Goal: Find contact information: Find contact information

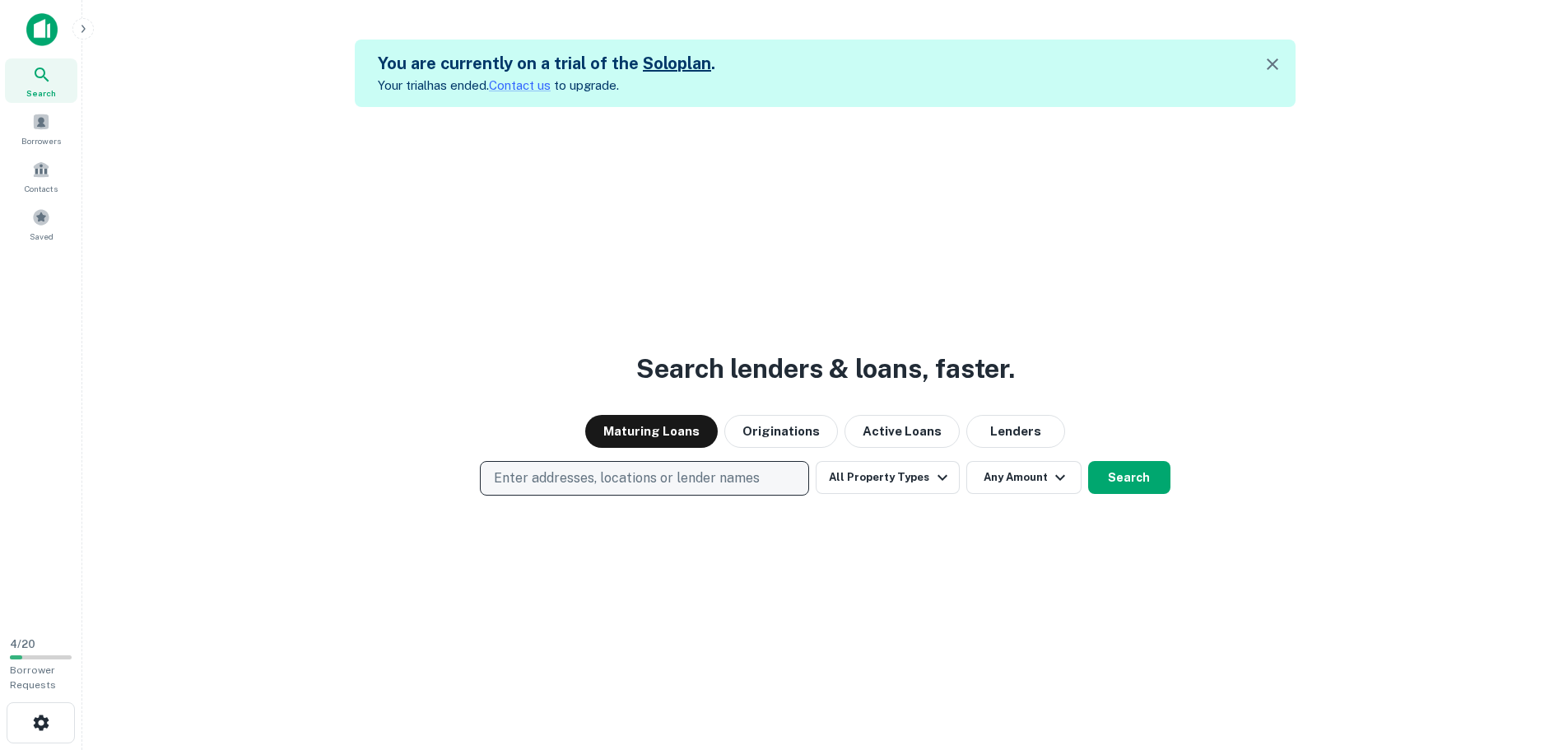
drag, startPoint x: 538, startPoint y: 480, endPoint x: 505, endPoint y: 482, distance: 33.1
click at [505, 482] on p "Enter addresses, locations or lender names" at bounding box center [627, 478] width 266 height 20
click at [579, 489] on button "Enter addresses, locations or lender names" at bounding box center [644, 478] width 329 height 35
click at [590, 485] on p "Enter addresses, locations or lender names" at bounding box center [627, 478] width 266 height 20
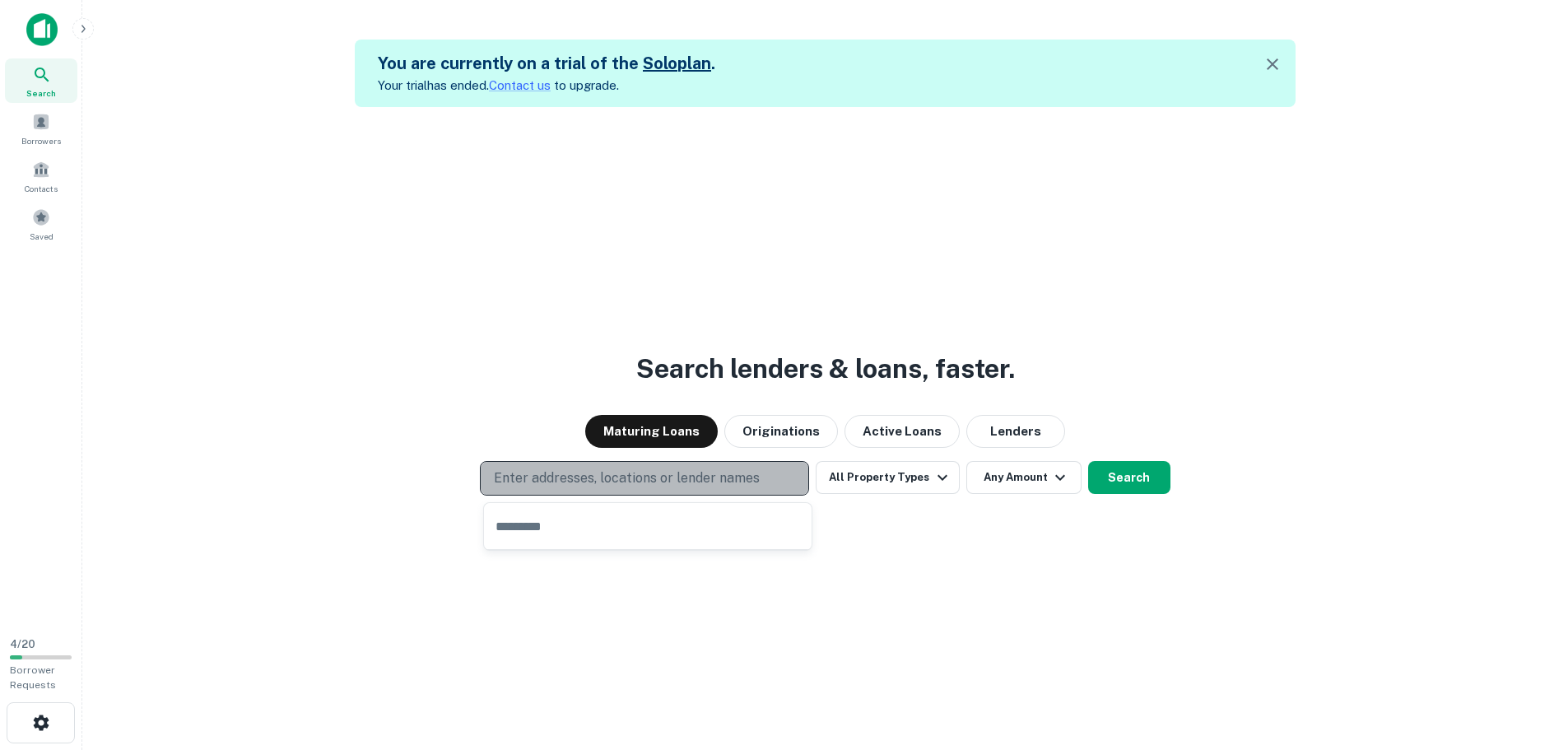
click at [590, 485] on p "Enter addresses, locations or lender names" at bounding box center [627, 478] width 266 height 20
click at [780, 472] on button "Enter addresses, locations or lender names" at bounding box center [644, 478] width 329 height 35
type input "**********"
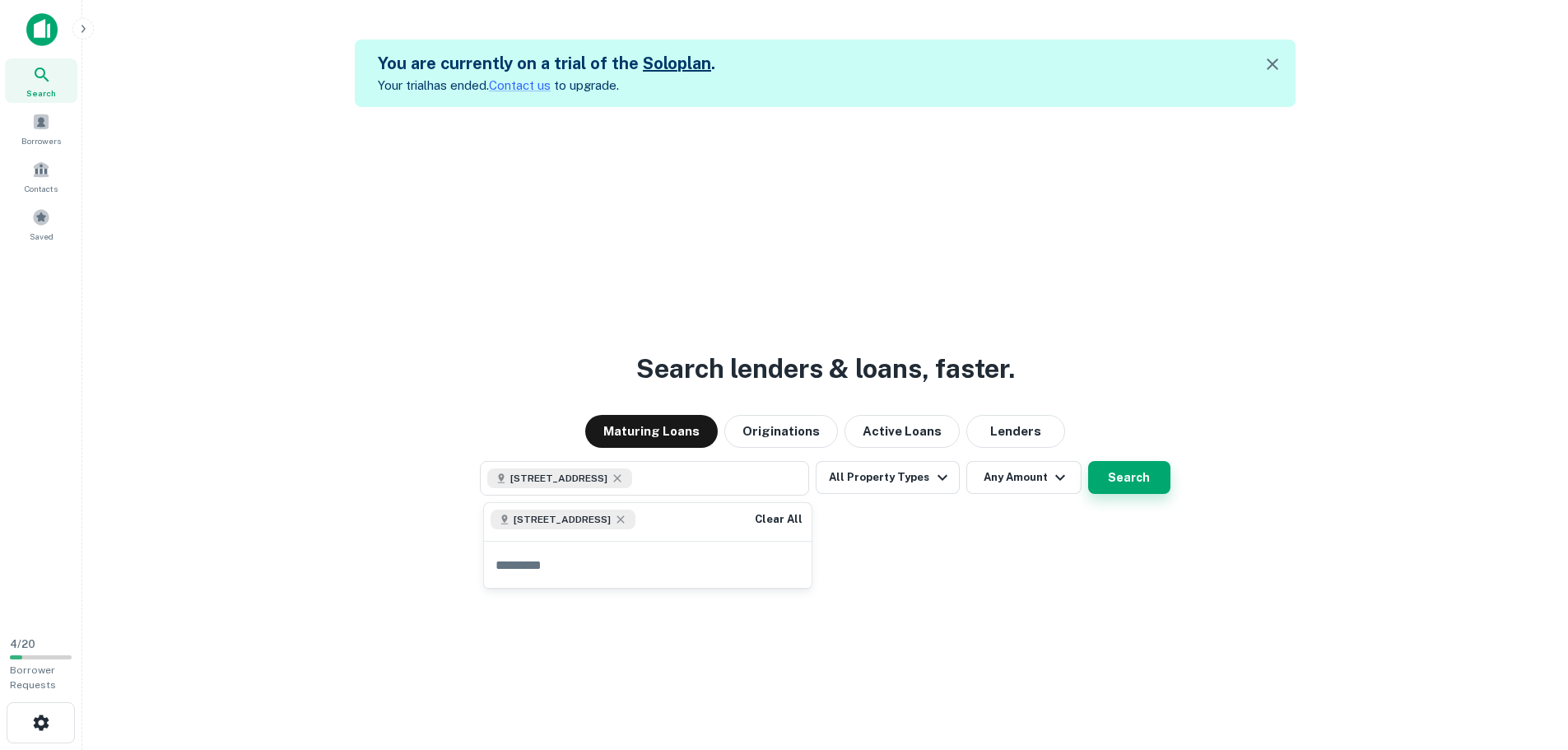
click at [1116, 481] on button "Search" at bounding box center [1130, 477] width 83 height 33
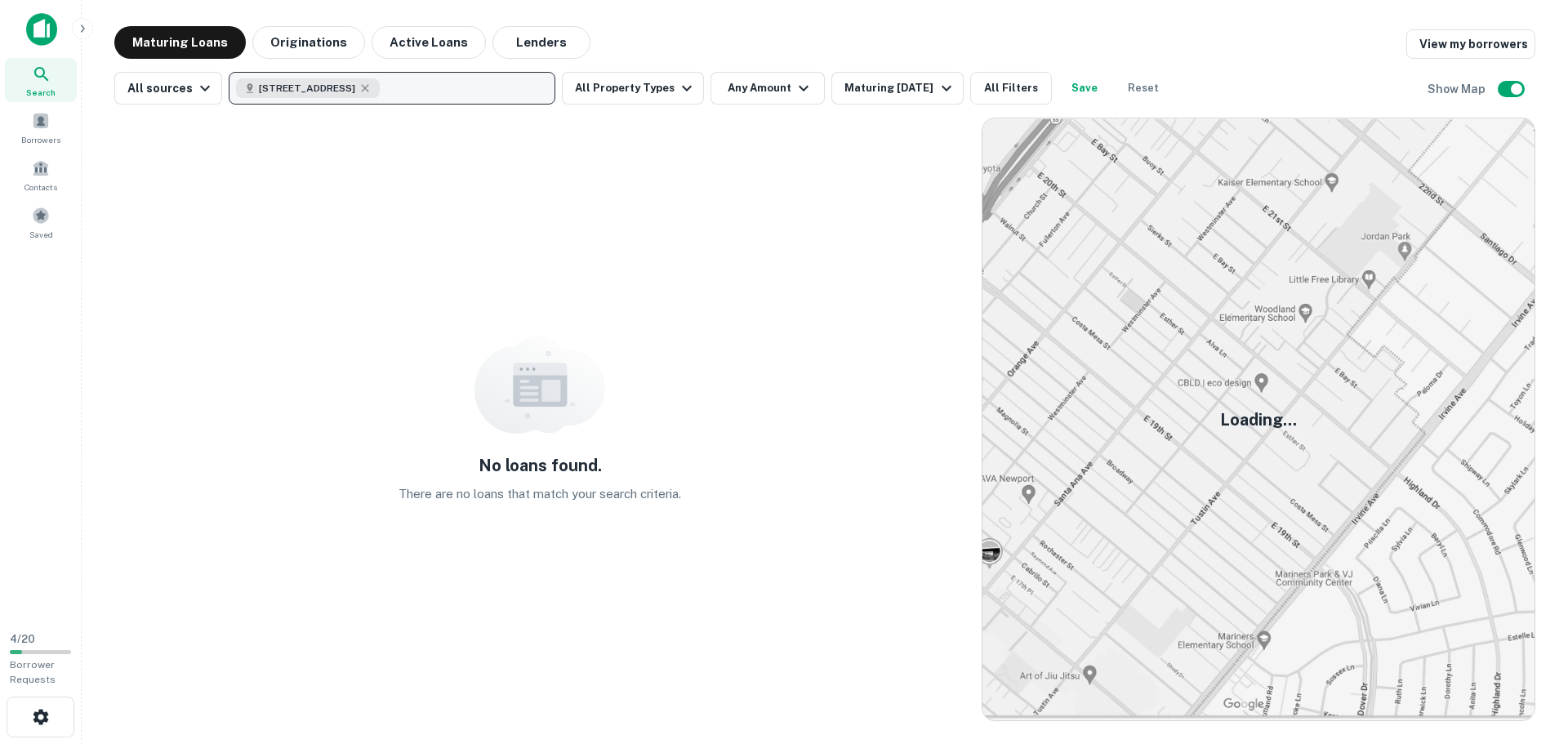
click at [413, 88] on button "[STREET_ADDRESS]" at bounding box center [392, 88] width 327 height 33
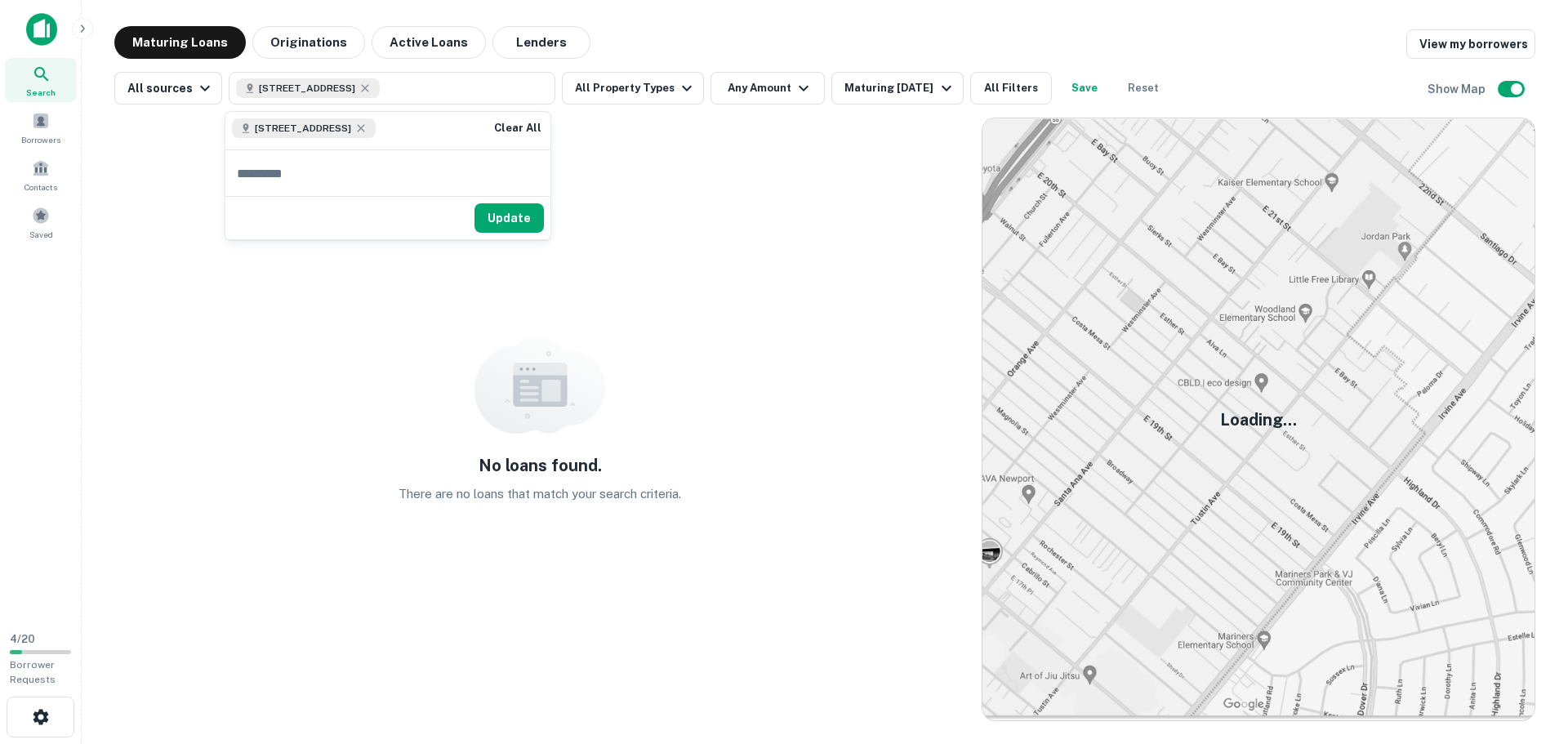
type input "**********"
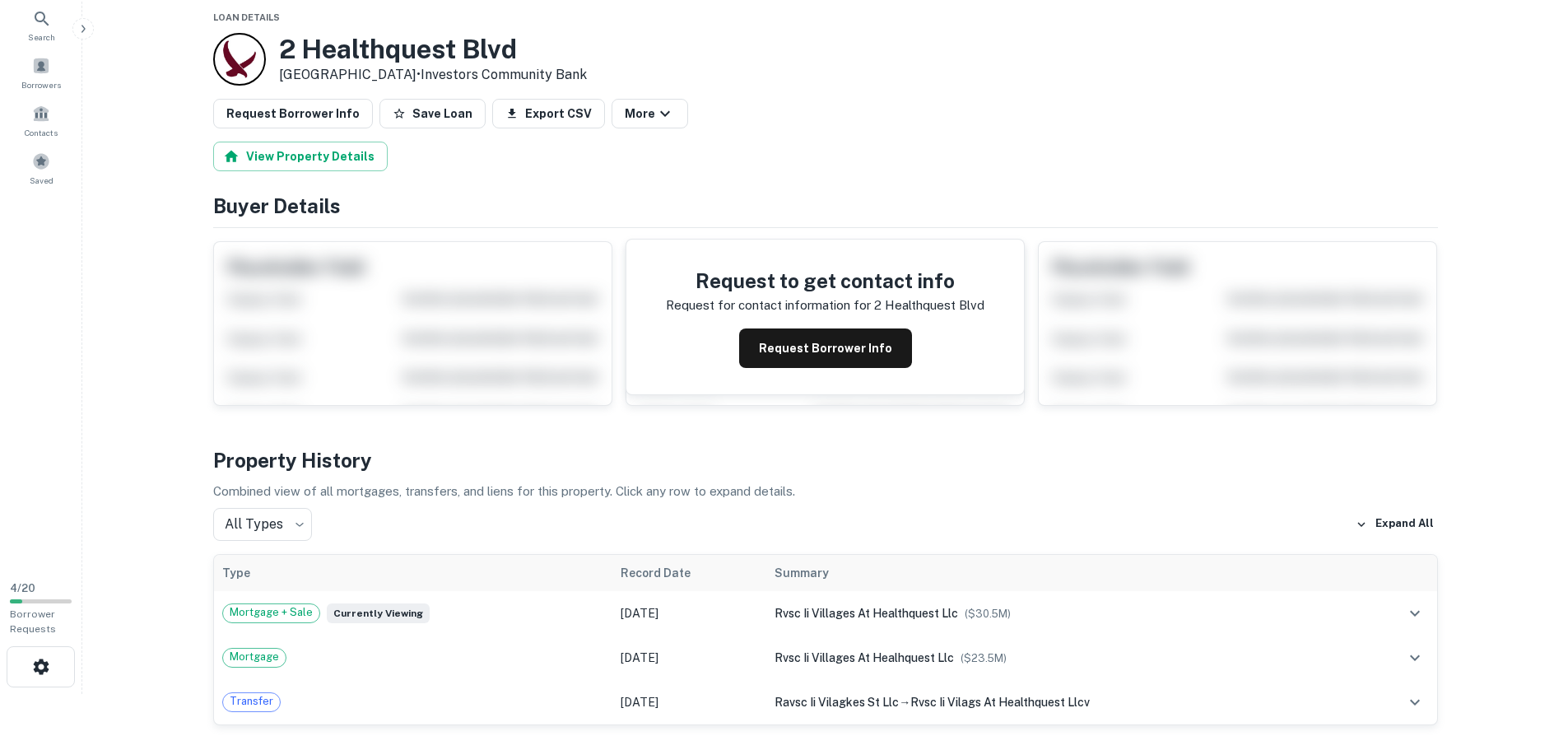
scroll to position [83, 0]
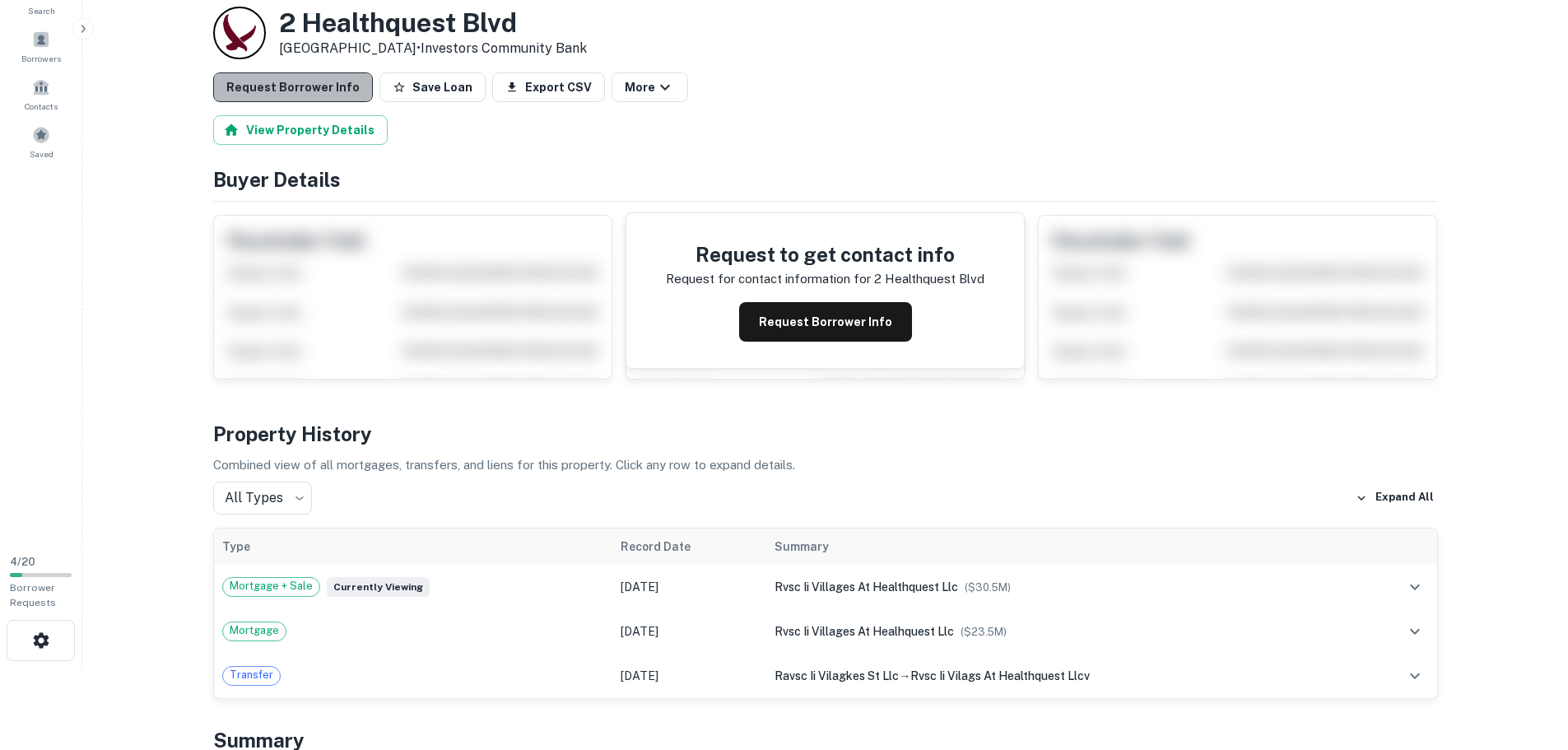
click at [315, 87] on button "Request Borrower Info" at bounding box center [292, 88] width 159 height 30
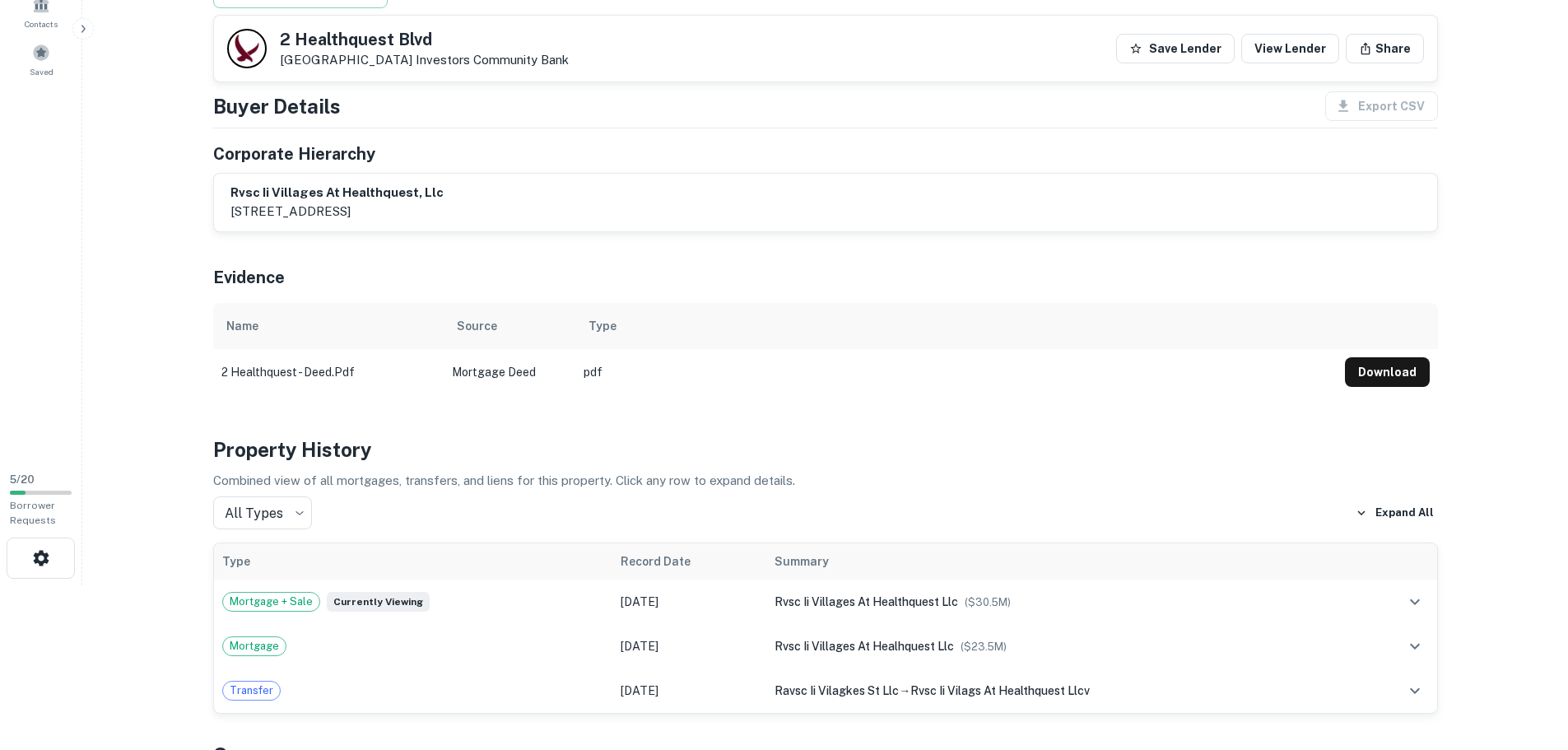
scroll to position [247, 0]
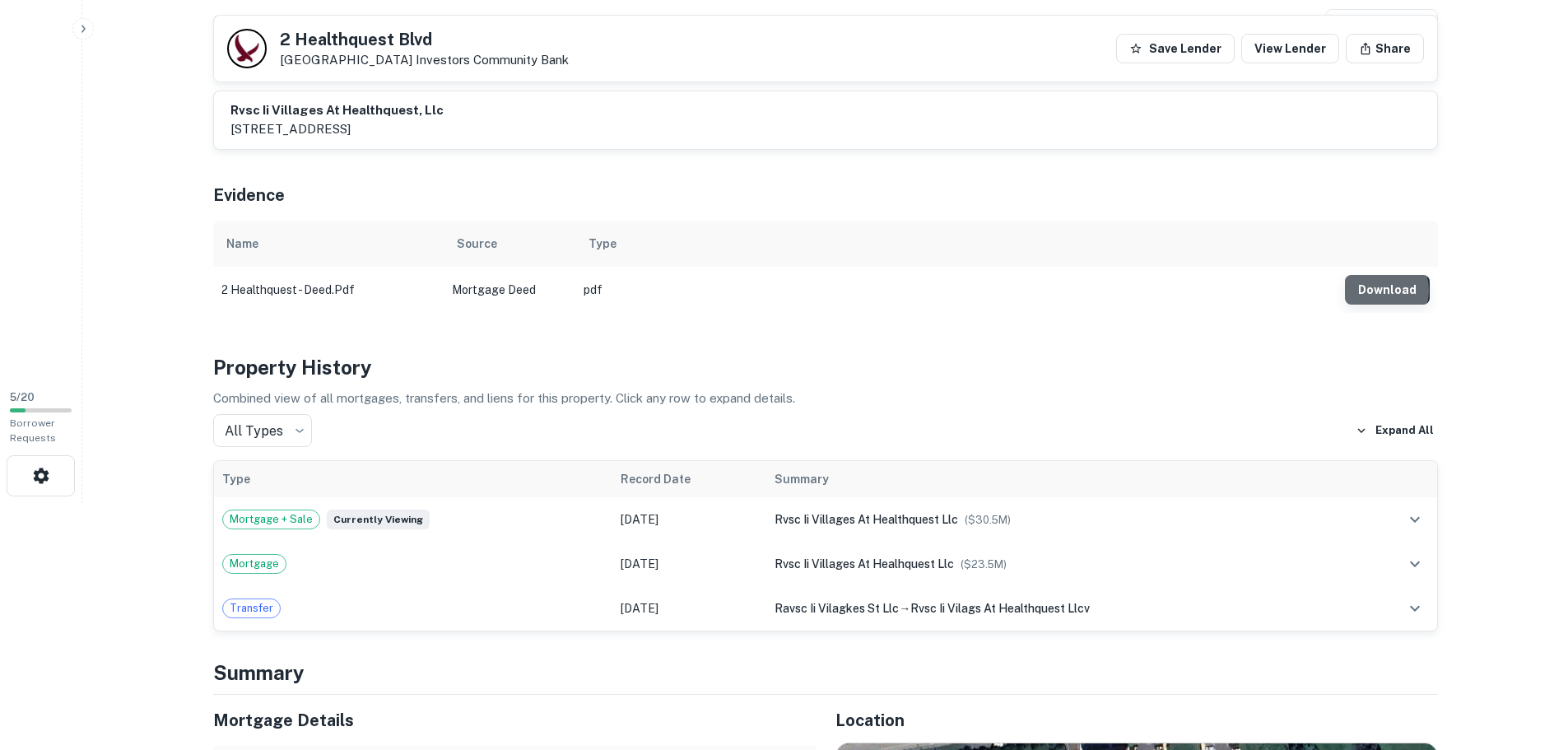
click at [1381, 291] on button "Download" at bounding box center [1387, 290] width 85 height 30
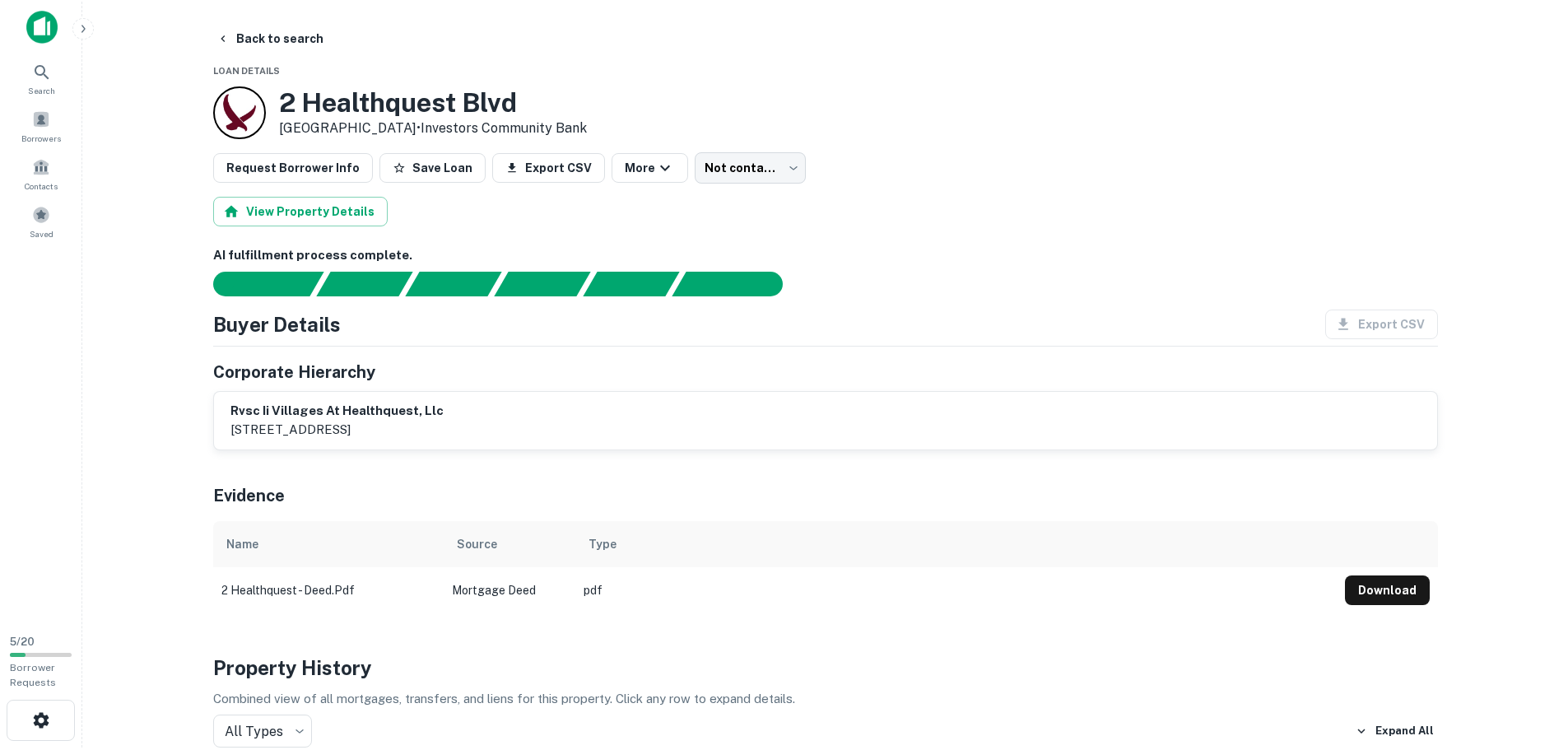
scroll to position [0, 0]
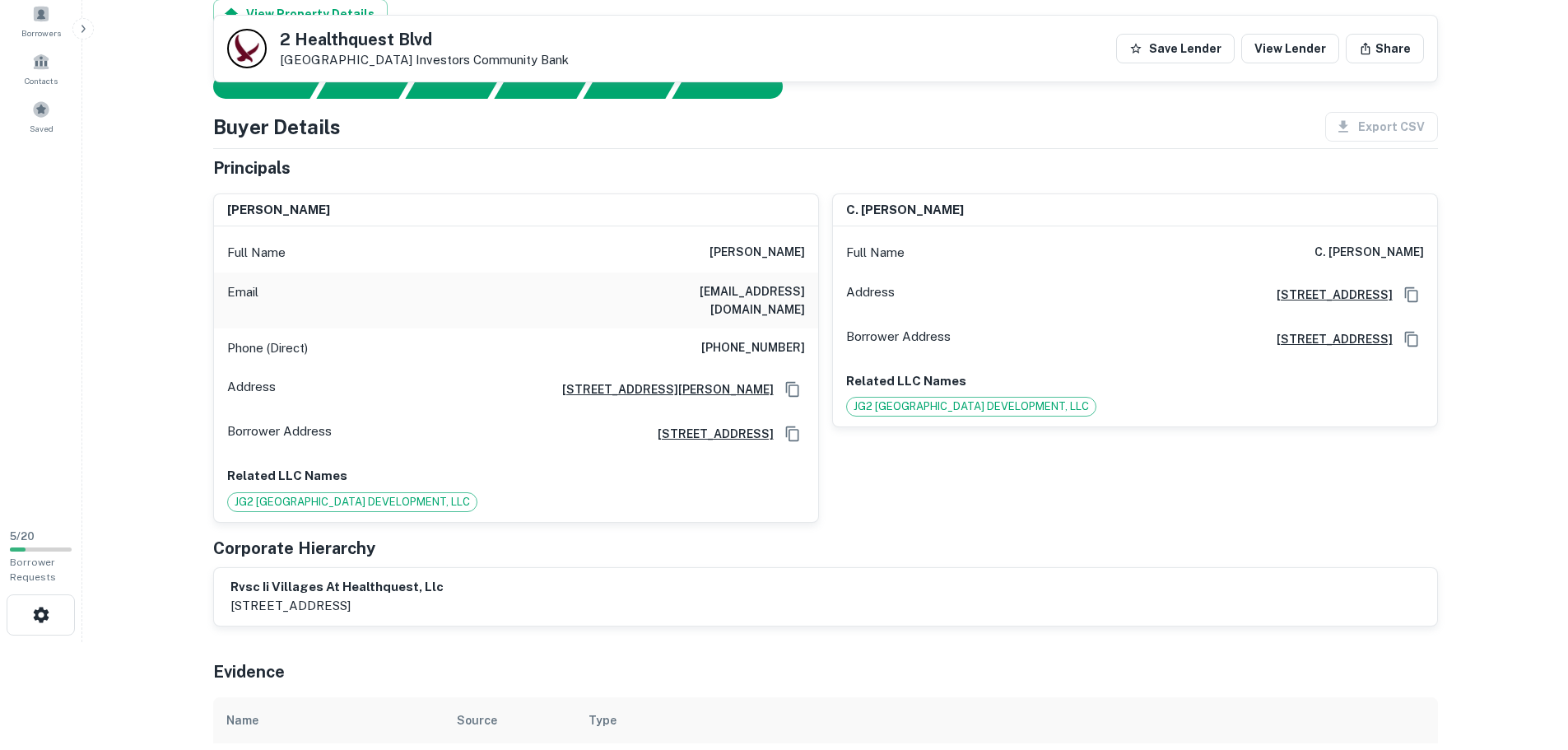
scroll to position [83, 0]
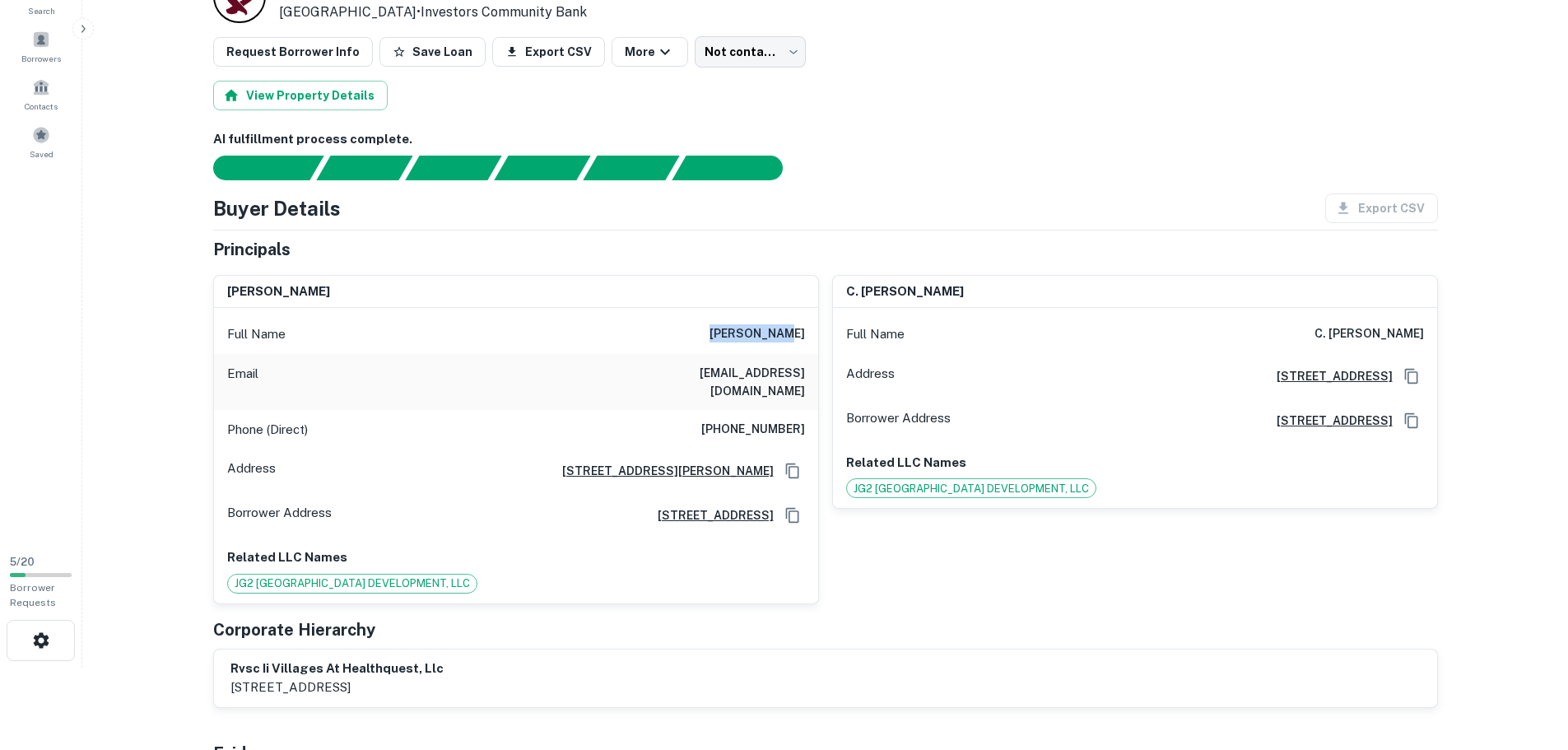
drag, startPoint x: 730, startPoint y: 337, endPoint x: 808, endPoint y: 335, distance: 78.0
click at [808, 335] on div "Full Name [PERSON_NAME]" at bounding box center [516, 335] width 604 height 40
copy h6 "[PERSON_NAME]"
drag, startPoint x: 802, startPoint y: 372, endPoint x: 698, endPoint y: 368, distance: 104.1
click at [698, 368] on h6 "[EMAIL_ADDRESS][DOMAIN_NAME]" at bounding box center [706, 382] width 197 height 36
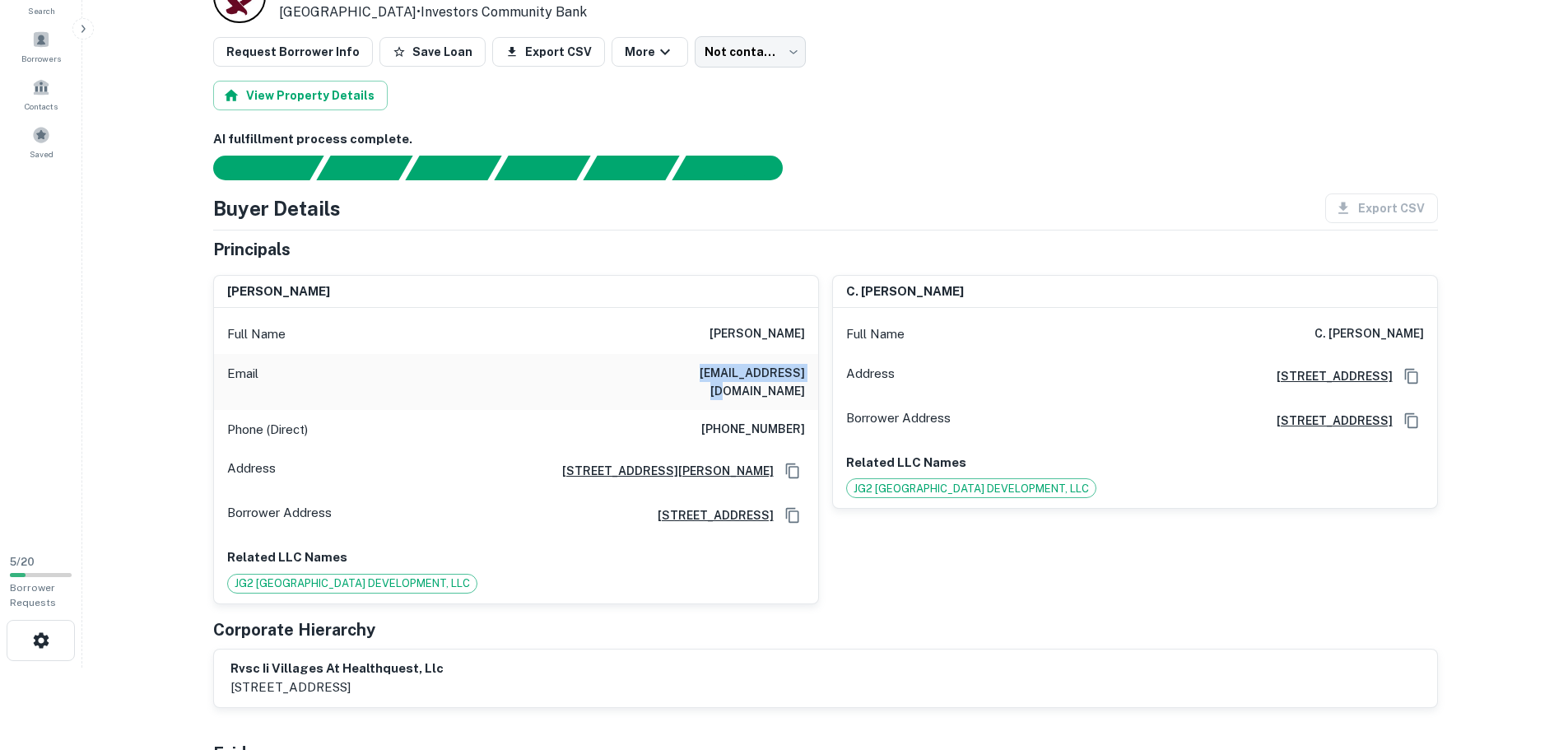
copy h6 "[EMAIL_ADDRESS][DOMAIN_NAME]"
drag, startPoint x: 805, startPoint y: 414, endPoint x: 704, endPoint y: 411, distance: 101.0
click at [704, 411] on div "Phone (Direct) [PHONE_NUMBER]" at bounding box center [516, 430] width 604 height 40
copy h6 "[PHONE_NUMBER]"
drag, startPoint x: 409, startPoint y: 651, endPoint x: 273, endPoint y: 650, distance: 136.0
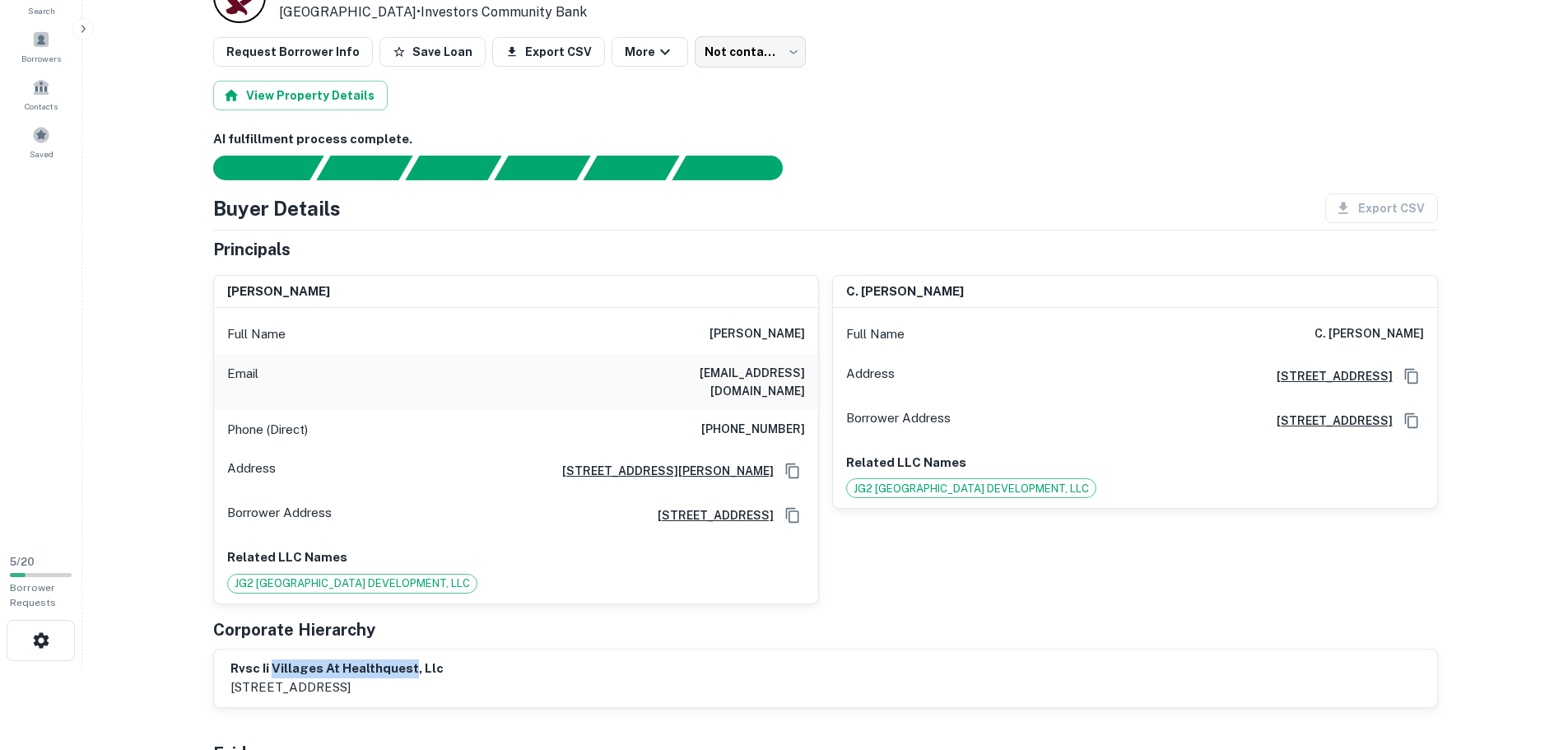
click at [273, 660] on h6 "rvsc ii villages at healthquest, llc" at bounding box center [337, 669] width 213 height 19
copy h6 "villages at healthquest"
